Goal: Check status

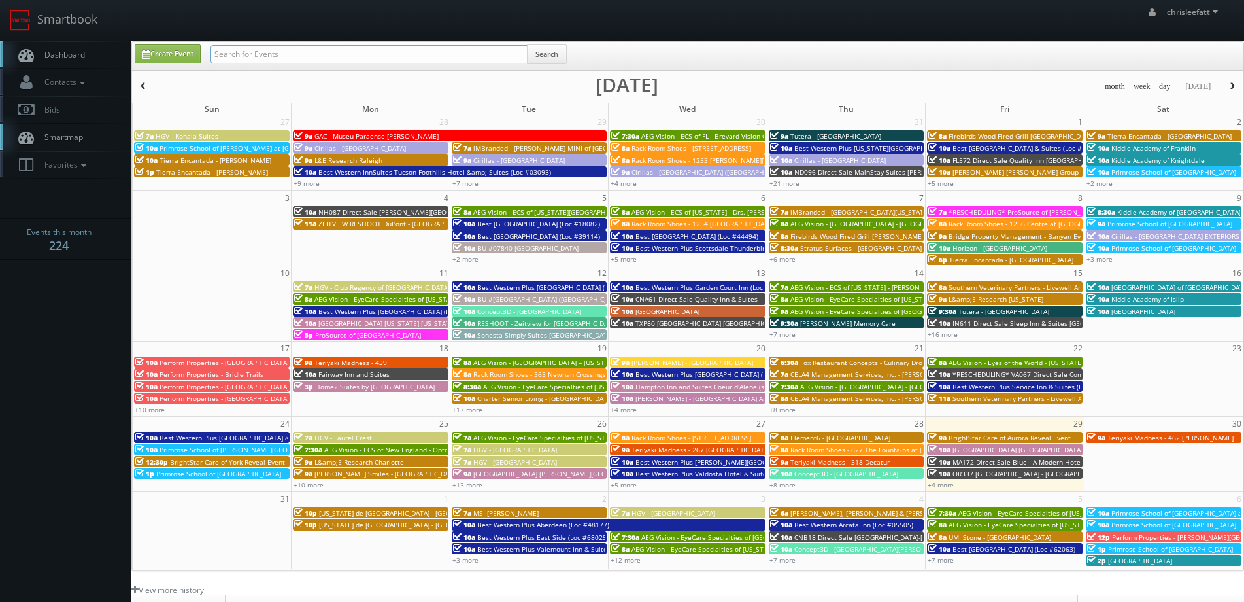
click at [318, 52] on input "text" at bounding box center [369, 54] width 317 height 18
type input "[GEOGRAPHIC_DATA]"
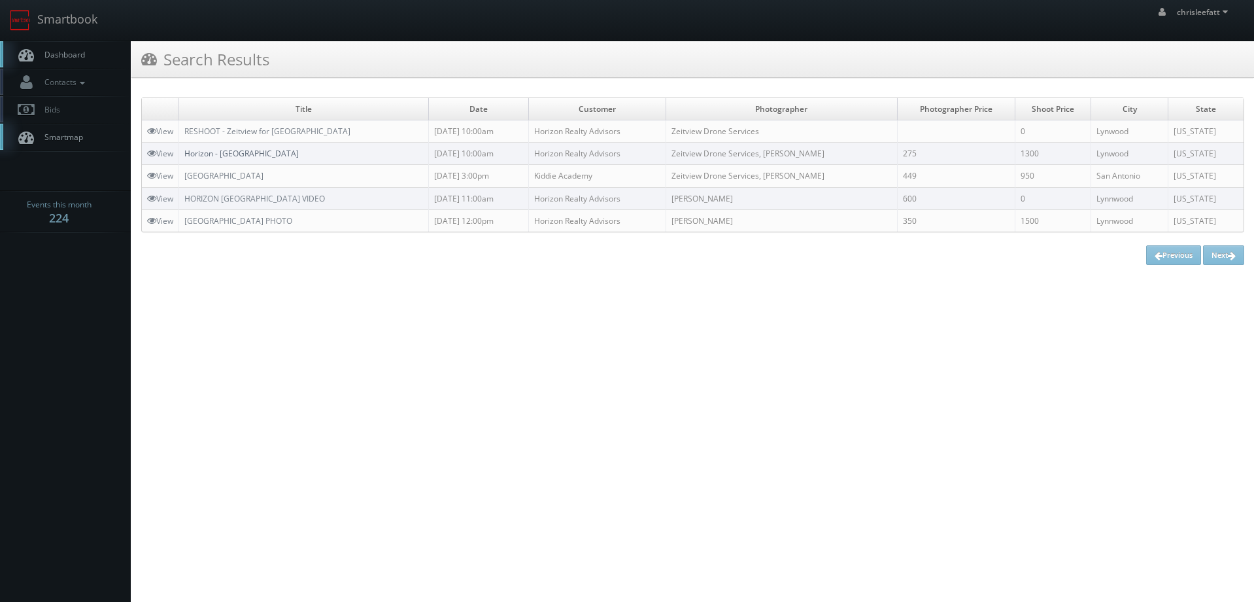
click at [266, 156] on link "Horizon - [GEOGRAPHIC_DATA]" at bounding box center [241, 153] width 114 height 11
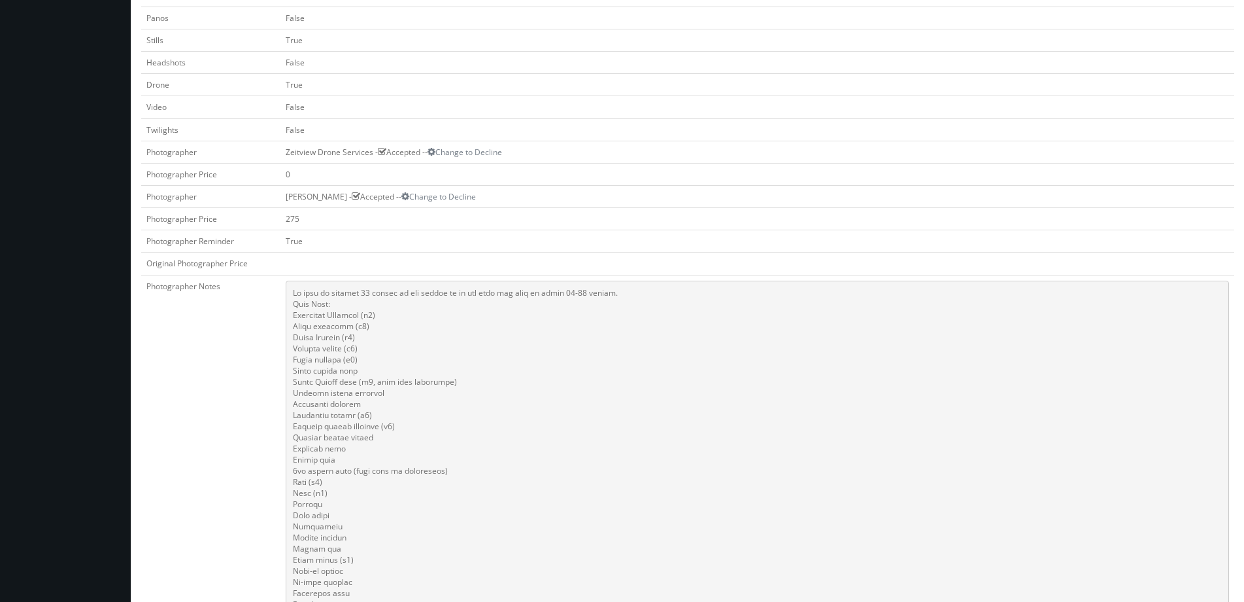
scroll to position [523, 0]
